Goal: Obtain resource: Download file/media

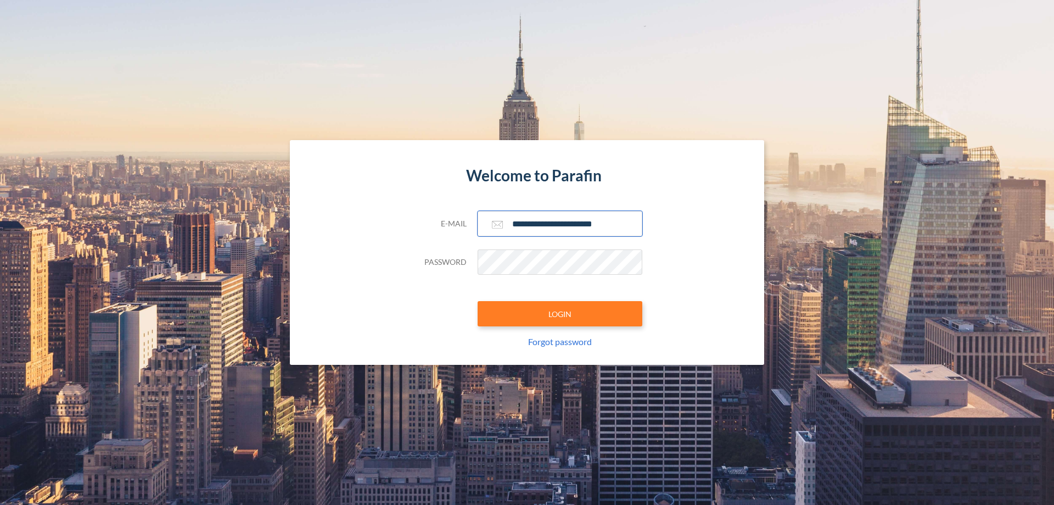
type input "**********"
click at [560, 313] on button "LOGIN" at bounding box center [560, 313] width 165 height 25
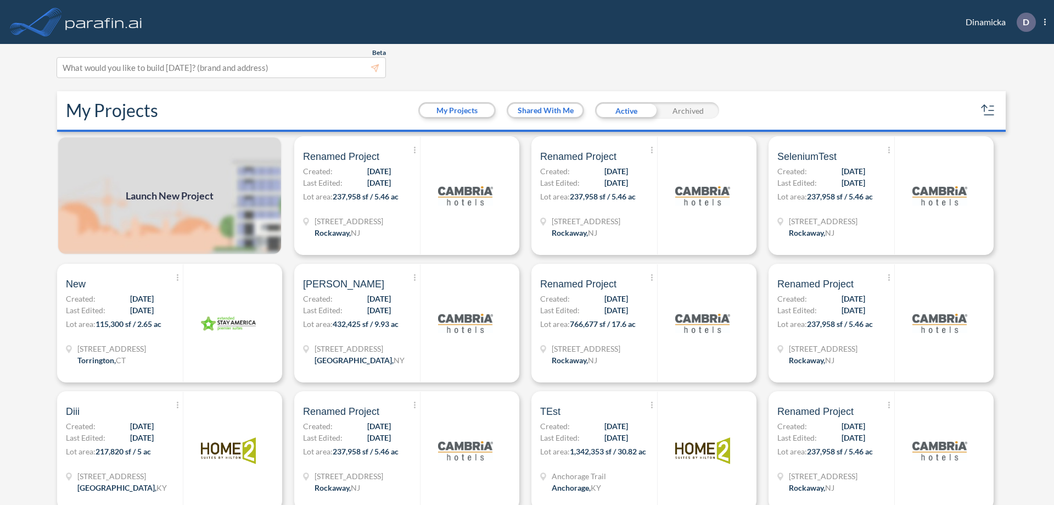
scroll to position [3, 0]
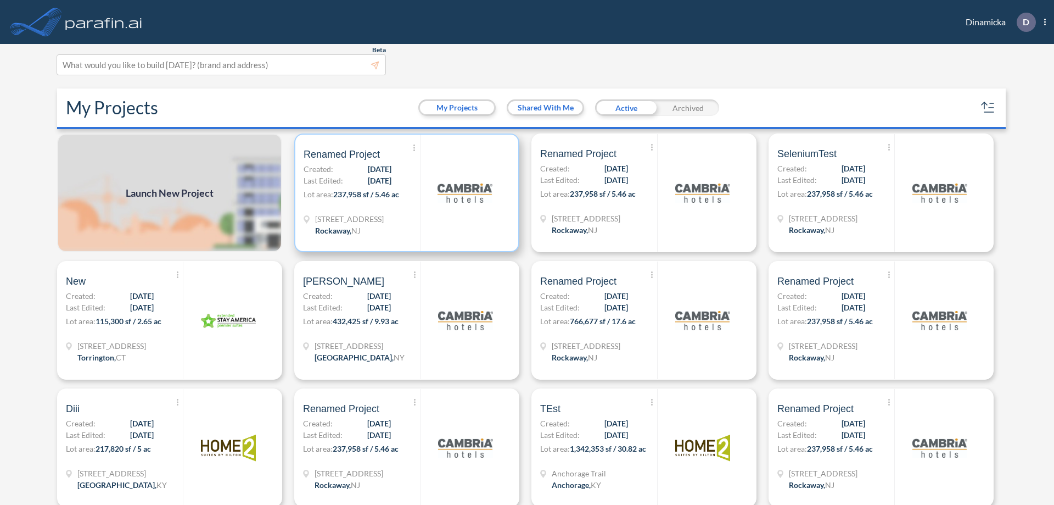
click at [405, 193] on p "Lot area: 237,958 sf / 5.46 ac" at bounding box center [362, 196] width 116 height 16
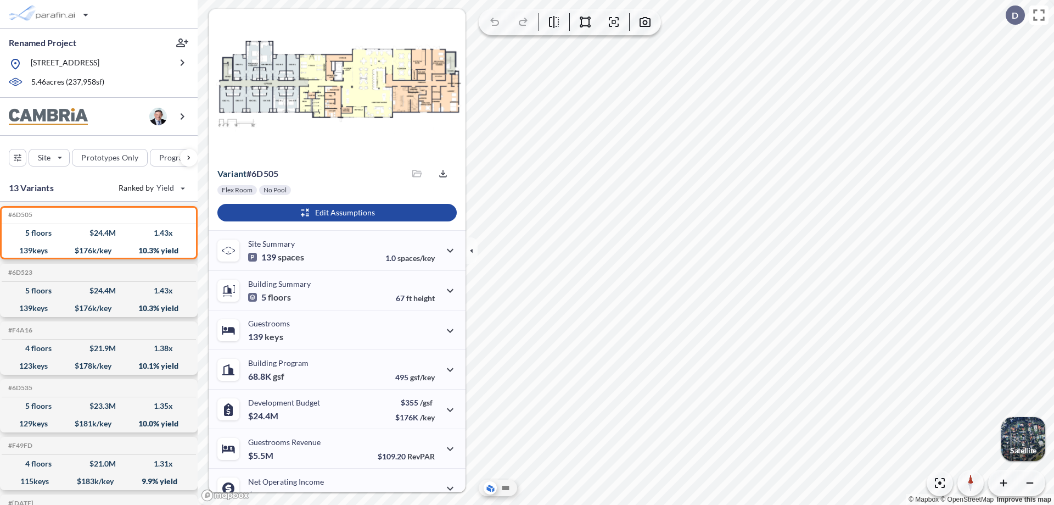
scroll to position [55, 0]
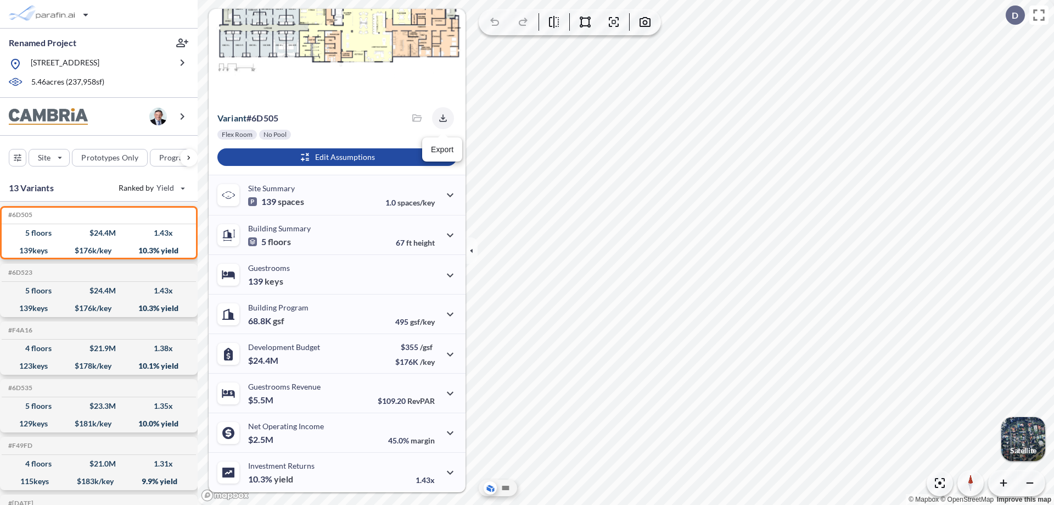
click at [440, 118] on icon "button" at bounding box center [442, 117] width 7 height 7
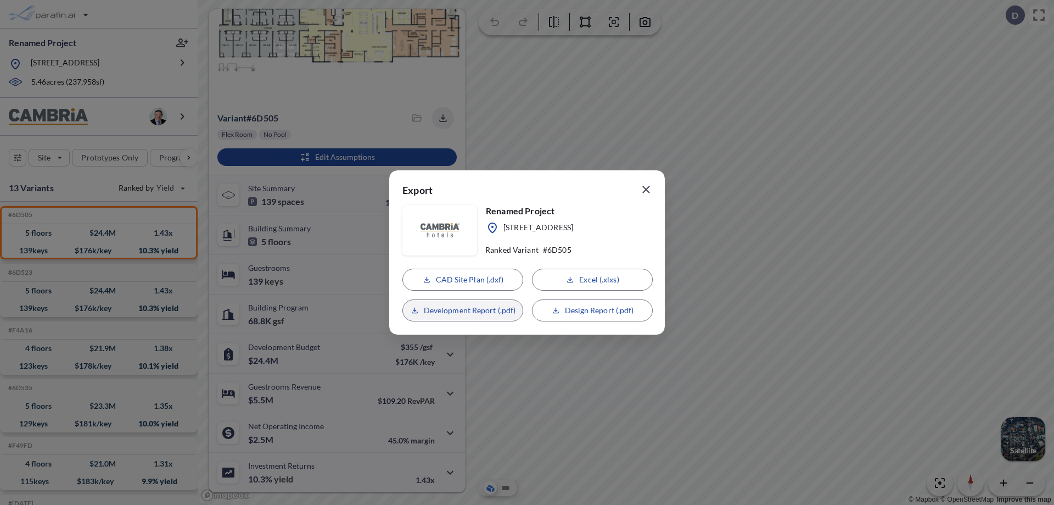
click at [463, 310] on p "Development Report (.pdf)" at bounding box center [470, 310] width 92 height 11
